Goal: Find specific page/section

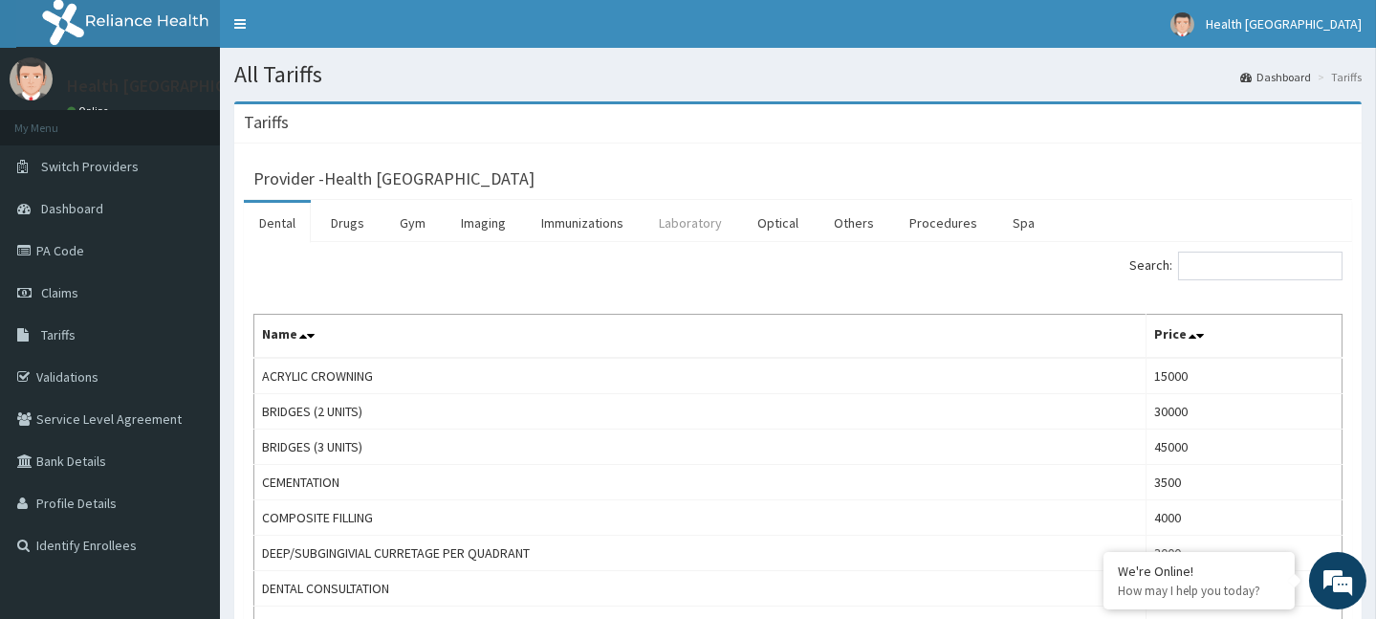
click at [679, 214] on link "Laboratory" at bounding box center [691, 223] width 94 height 40
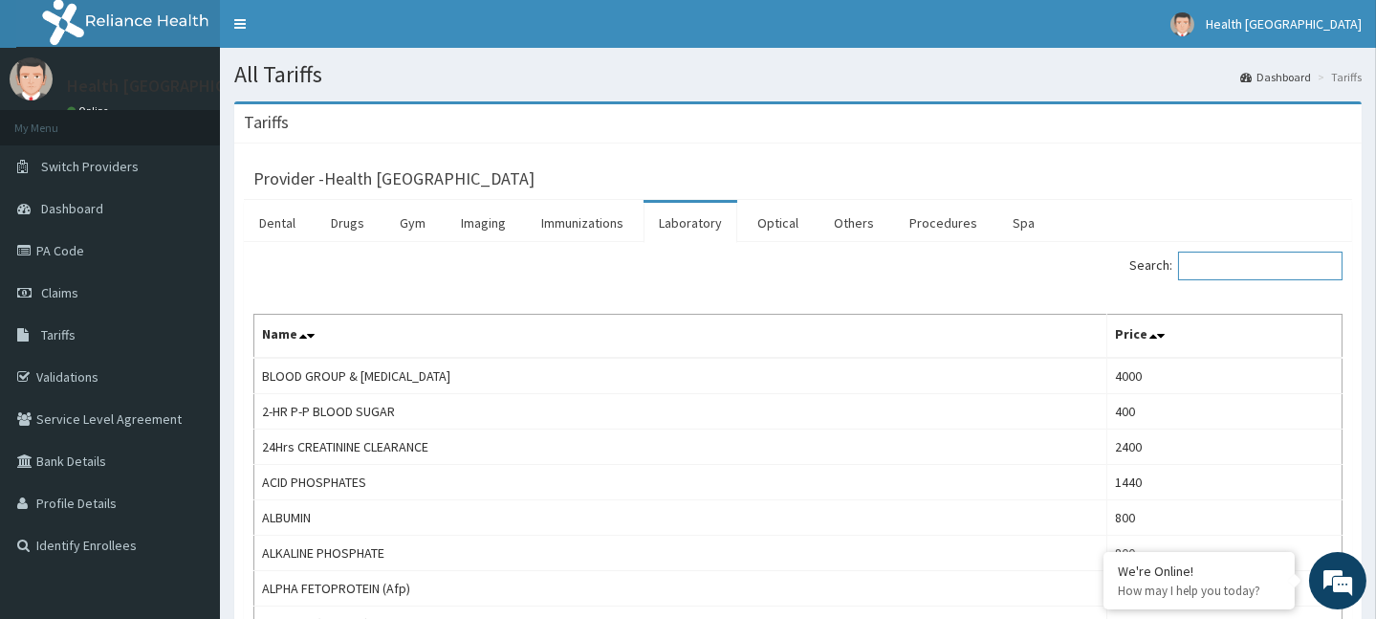
click at [1230, 266] on input "Search:" at bounding box center [1260, 266] width 164 height 29
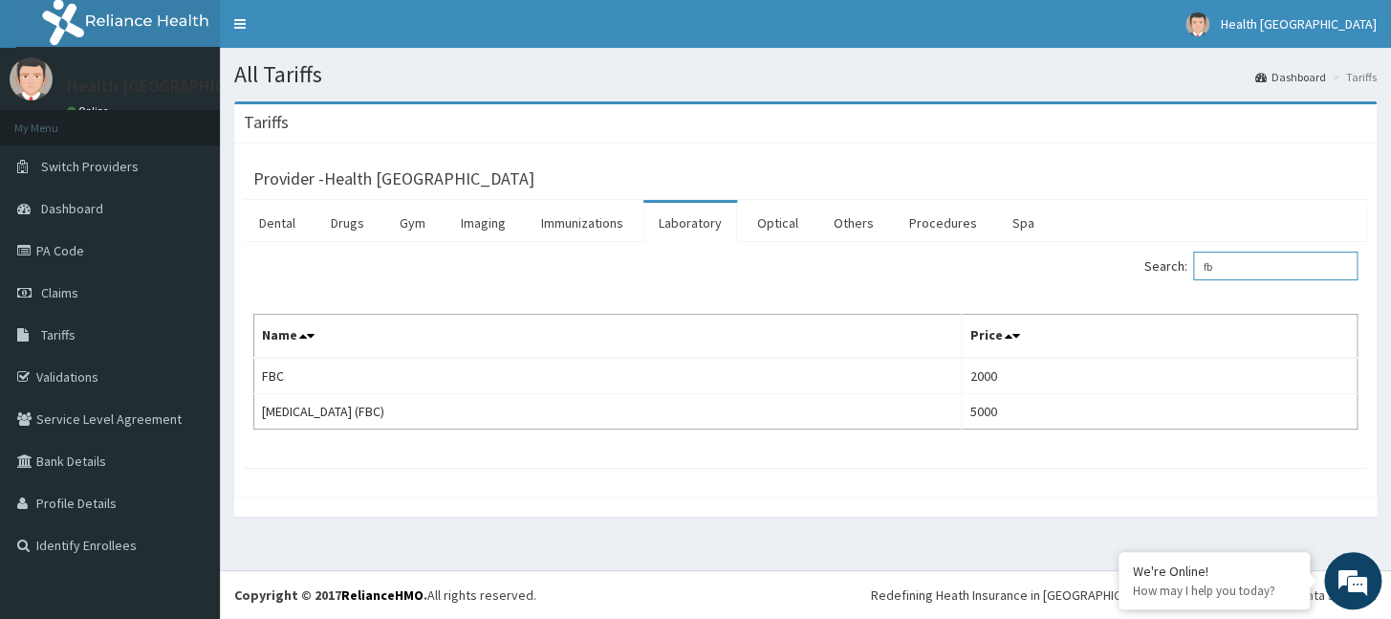
type input "f"
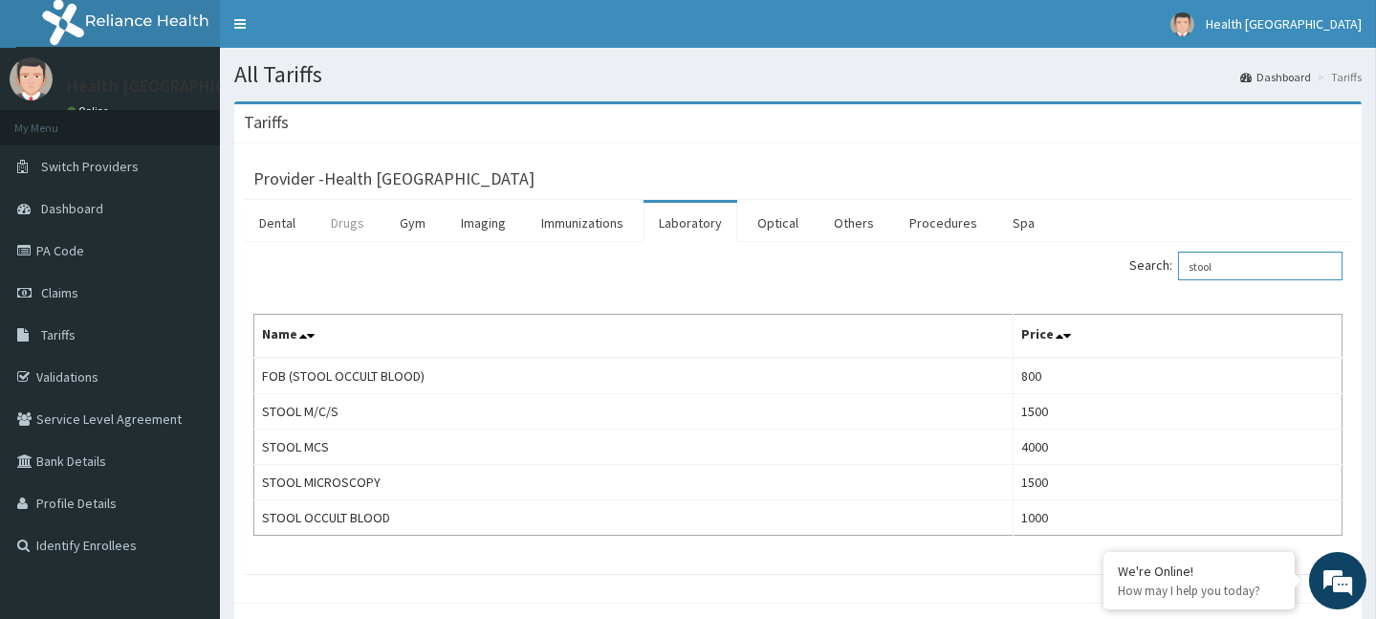
type input "stool"
click at [358, 229] on link "Drugs" at bounding box center [348, 223] width 64 height 40
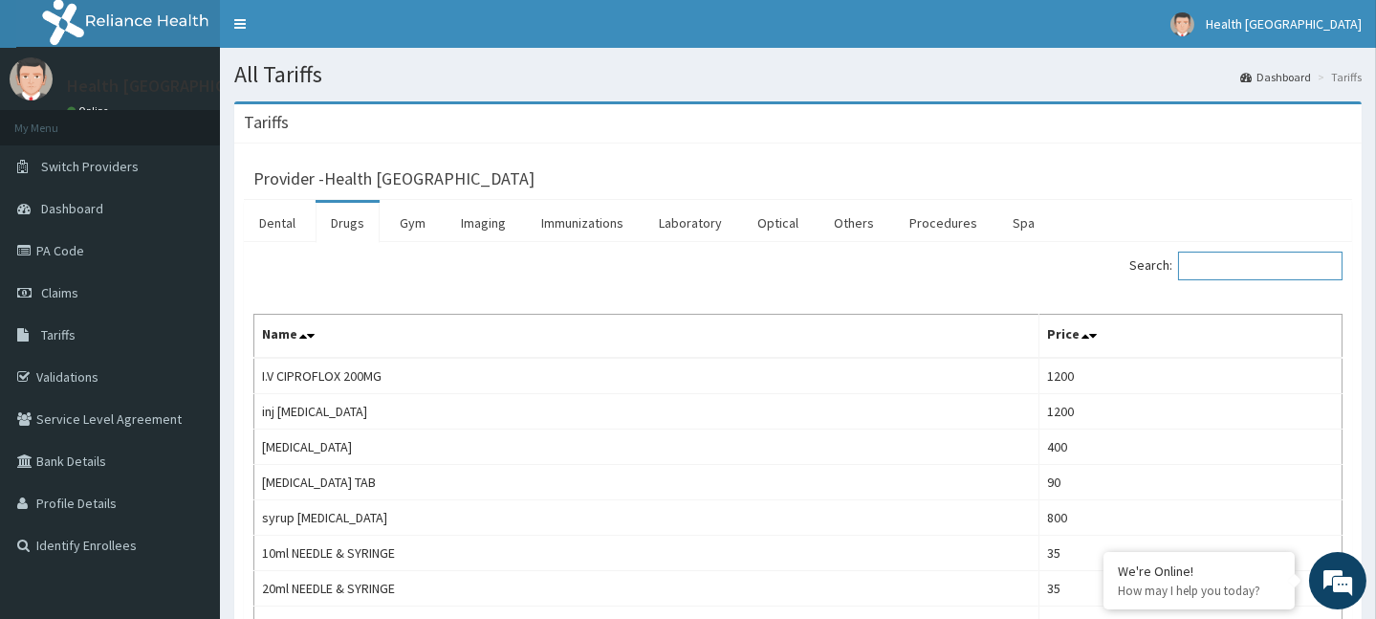
click at [1285, 277] on input "Search:" at bounding box center [1260, 266] width 164 height 29
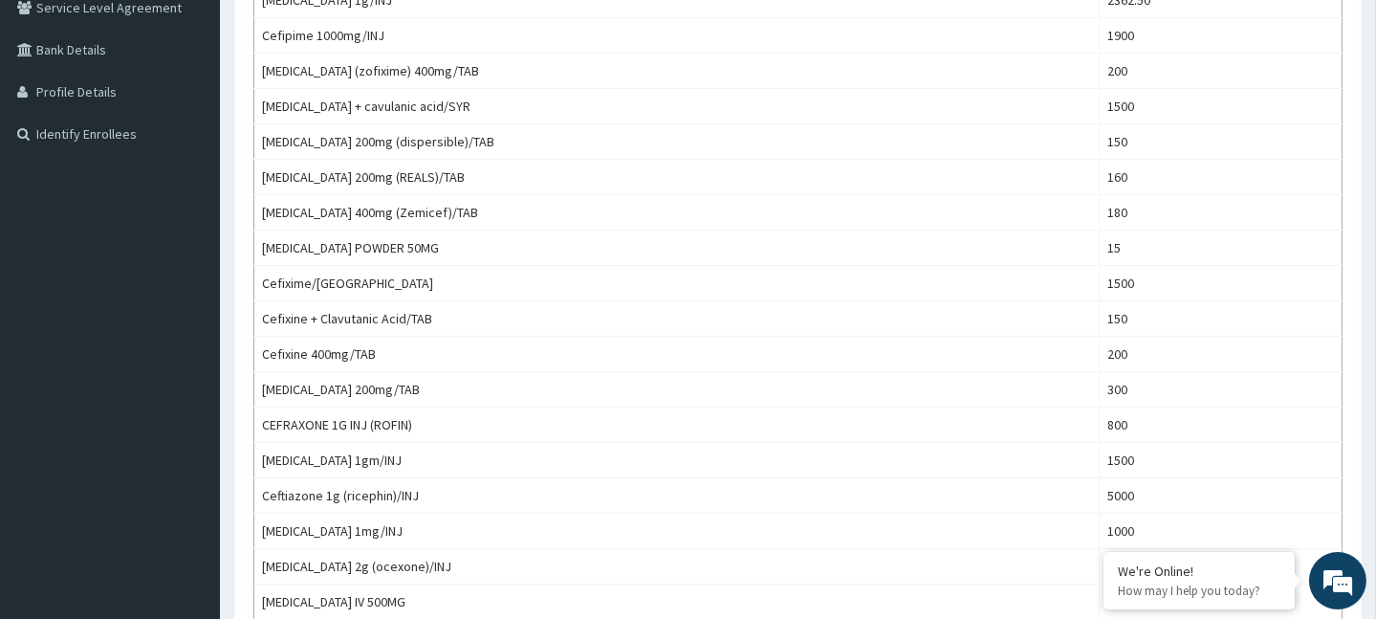
scroll to position [64, 0]
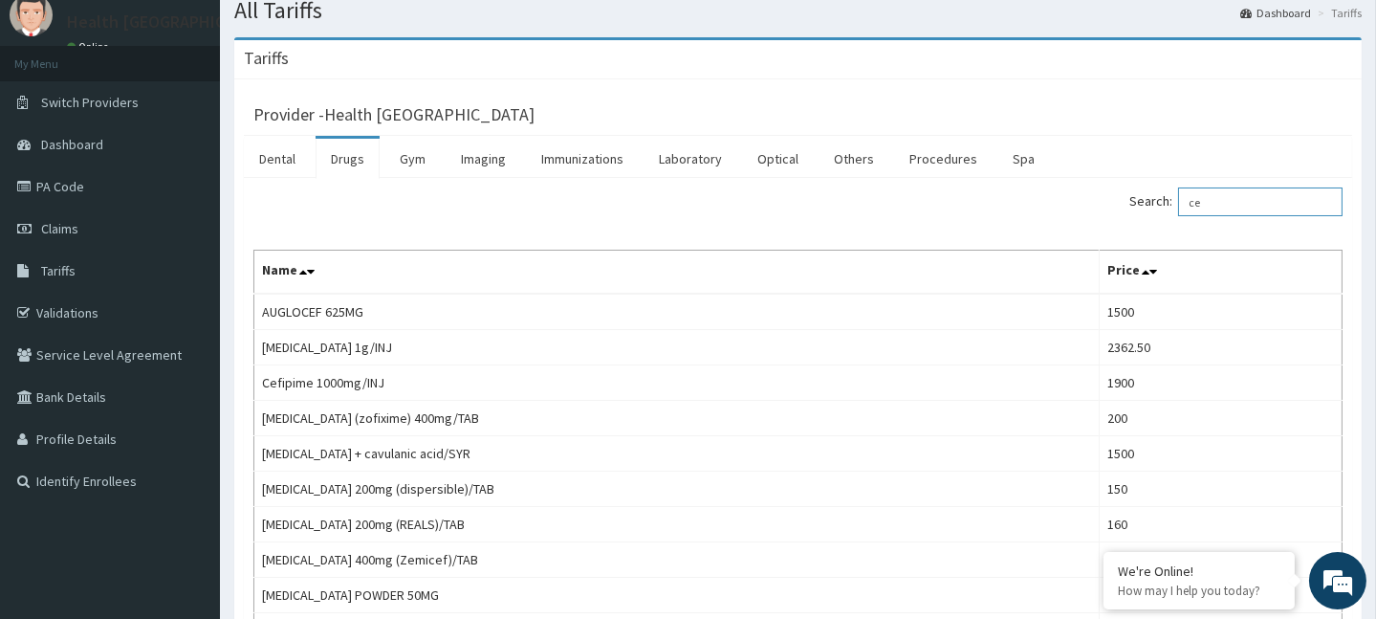
type input "c"
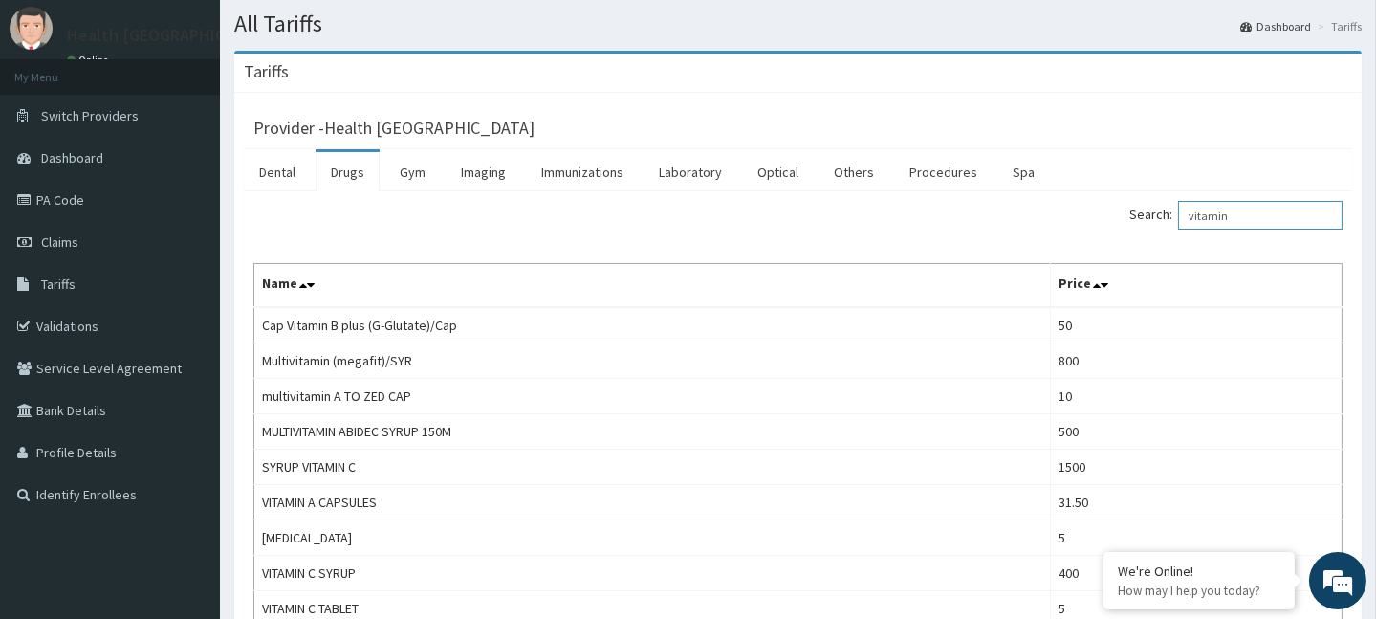
scroll to position [0, 0]
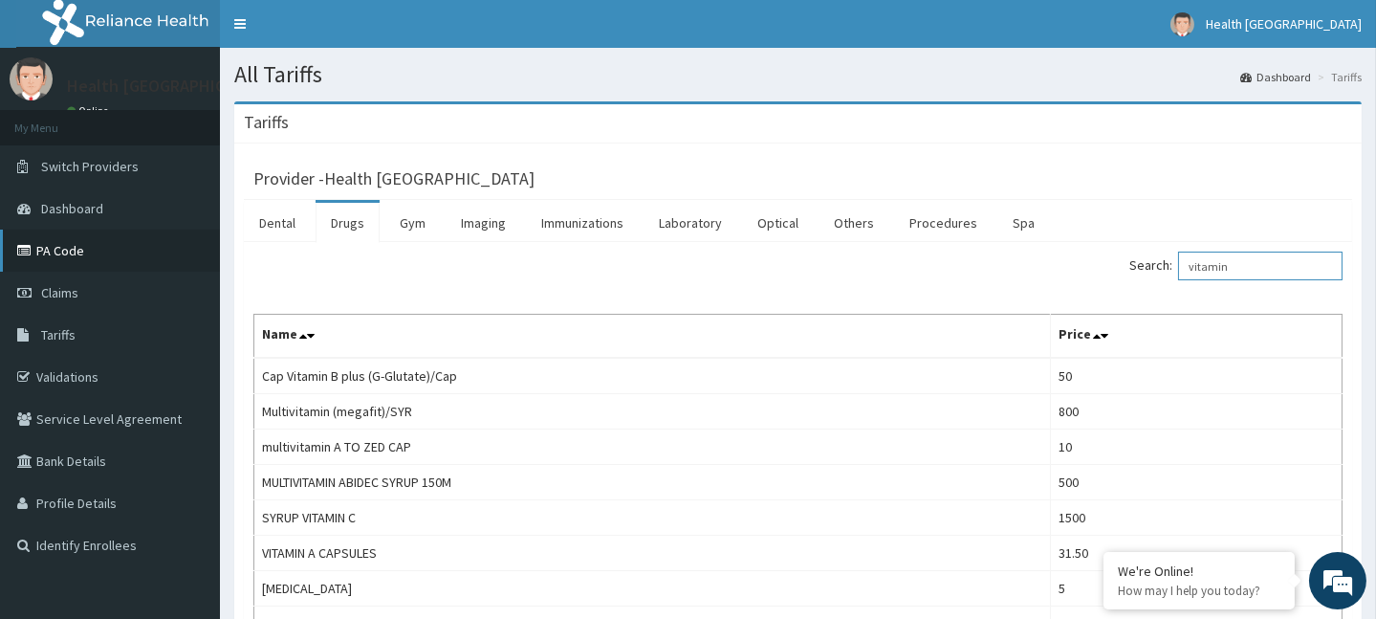
type input "vitamin"
click at [67, 252] on link "PA Code" at bounding box center [110, 251] width 220 height 42
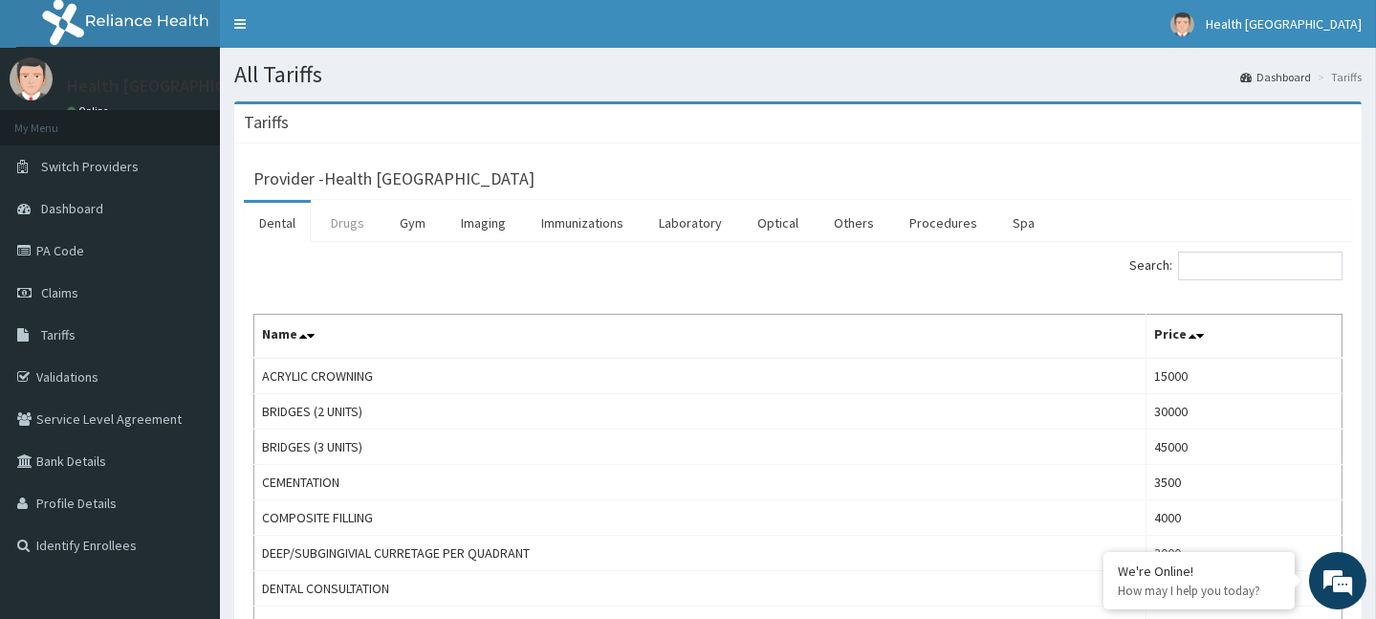
click at [336, 222] on link "Drugs" at bounding box center [348, 223] width 64 height 40
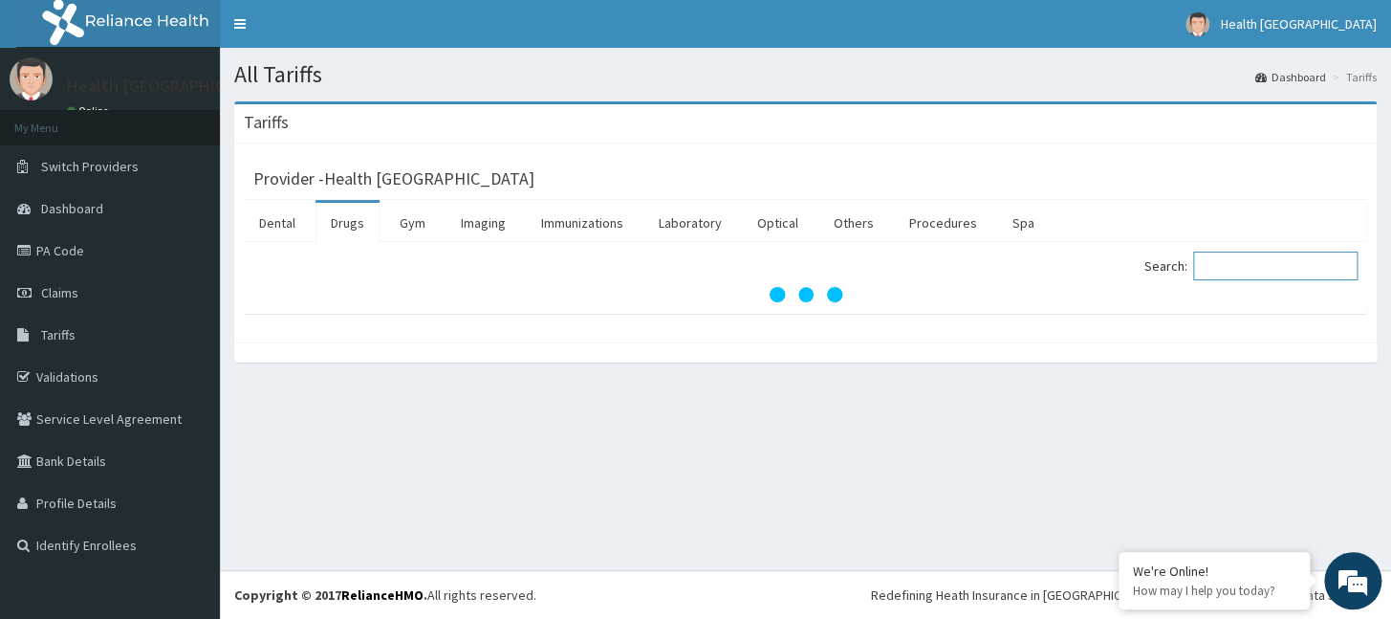
click at [1219, 264] on input "Search:" at bounding box center [1276, 266] width 164 height 29
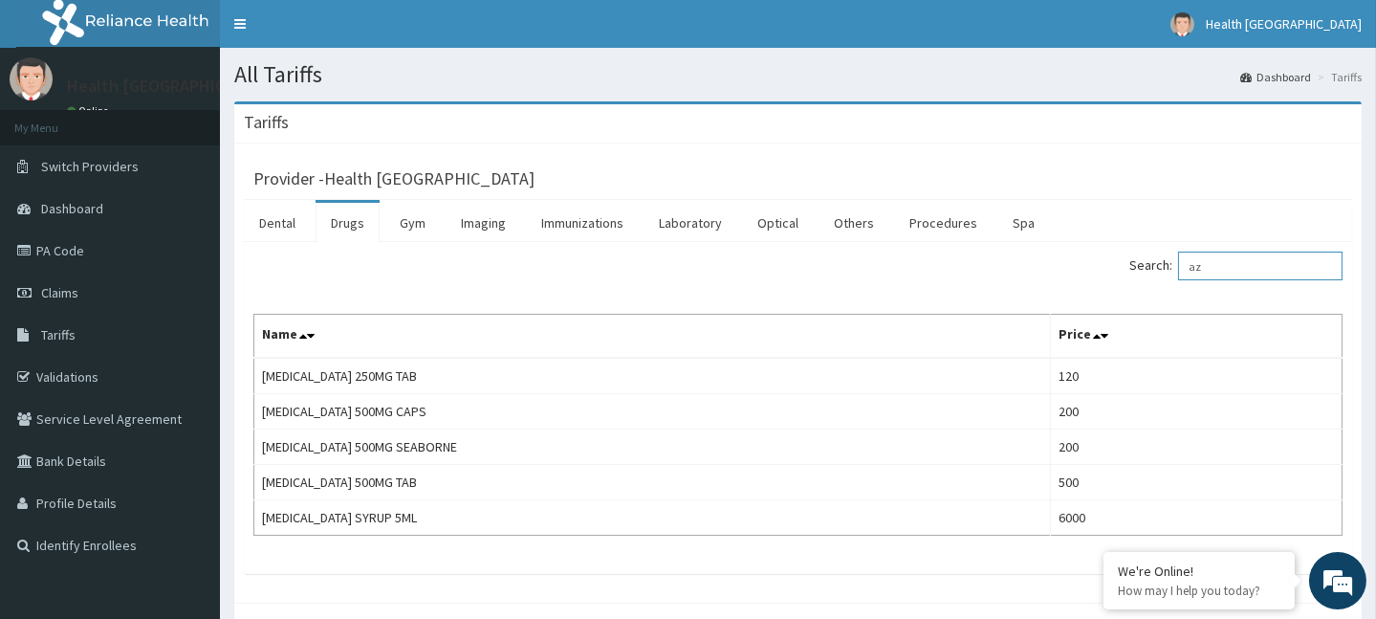
type input "a"
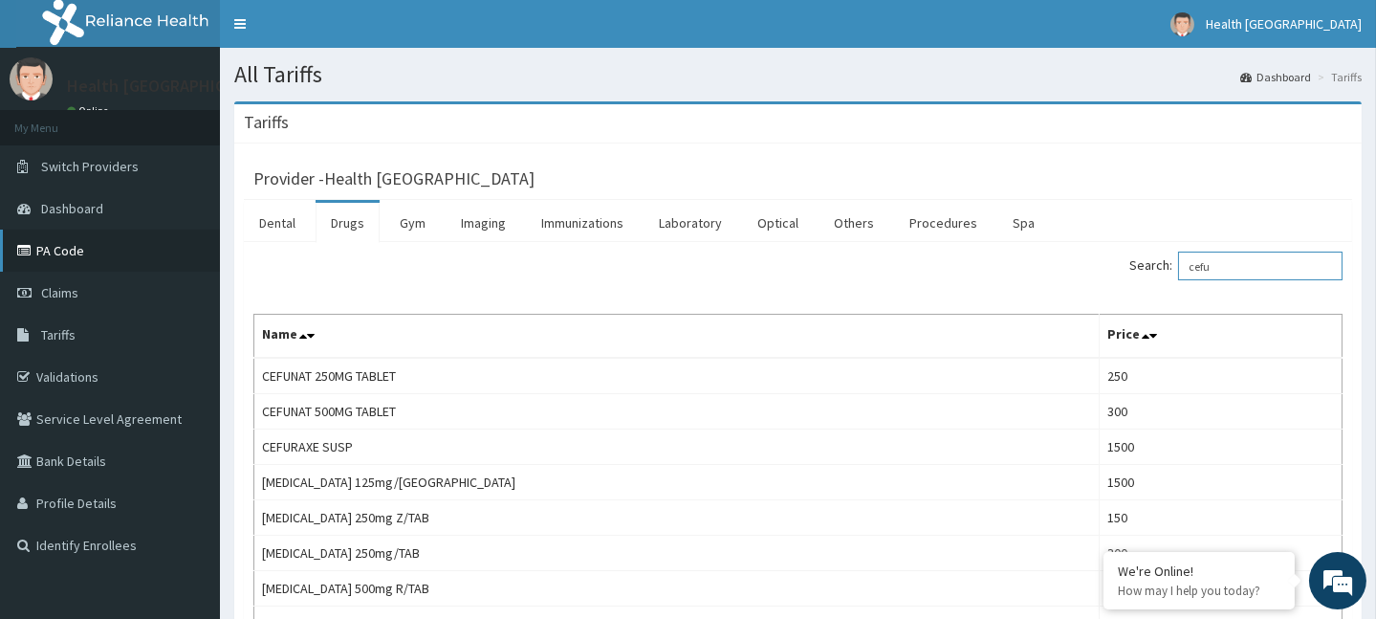
type input "cefu"
click at [24, 249] on icon at bounding box center [26, 250] width 19 height 13
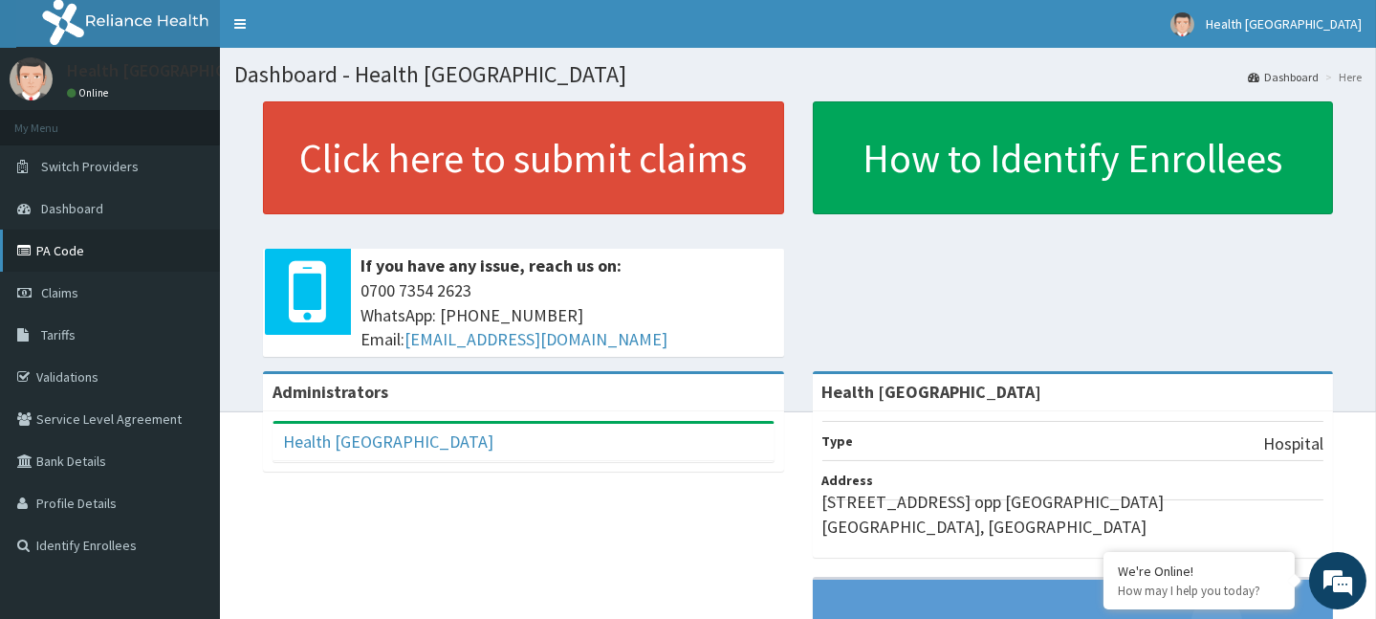
click at [19, 241] on link "PA Code" at bounding box center [110, 251] width 220 height 42
click at [27, 247] on icon at bounding box center [26, 250] width 19 height 13
